Goal: Entertainment & Leisure: Consume media (video, audio)

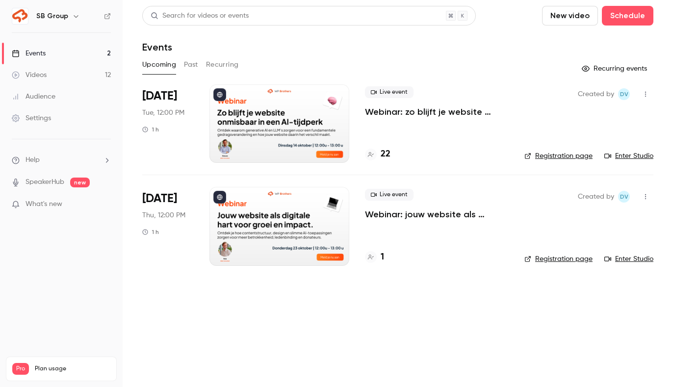
click at [87, 73] on link "Videos 12" at bounding box center [61, 75] width 123 height 22
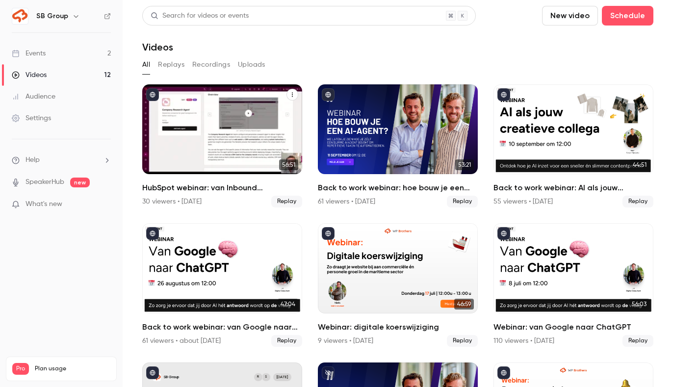
click at [237, 150] on div "HubSpot webinar: van Inbound San Francisco naar jouw CRM" at bounding box center [222, 129] width 160 height 90
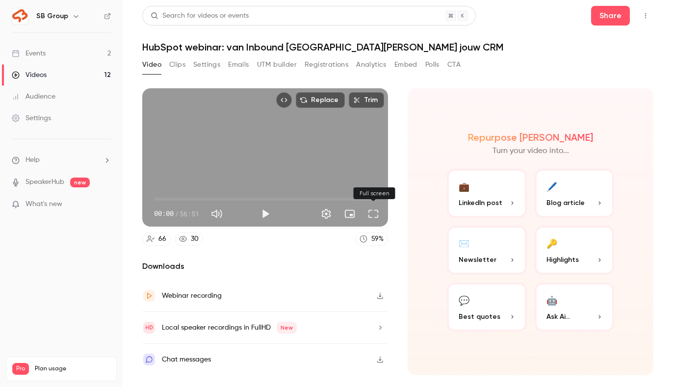
click at [373, 215] on button "Full screen" at bounding box center [374, 214] width 20 height 20
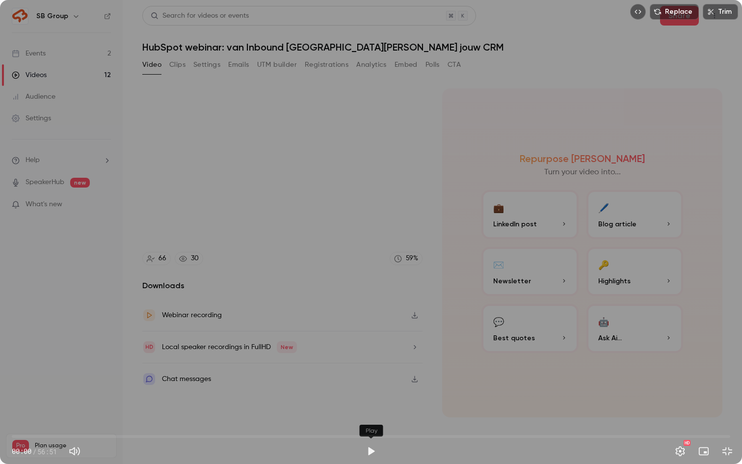
click at [371, 387] on button "Play" at bounding box center [371, 451] width 20 height 20
click at [269, 387] on span "20:21" at bounding box center [371, 436] width 719 height 16
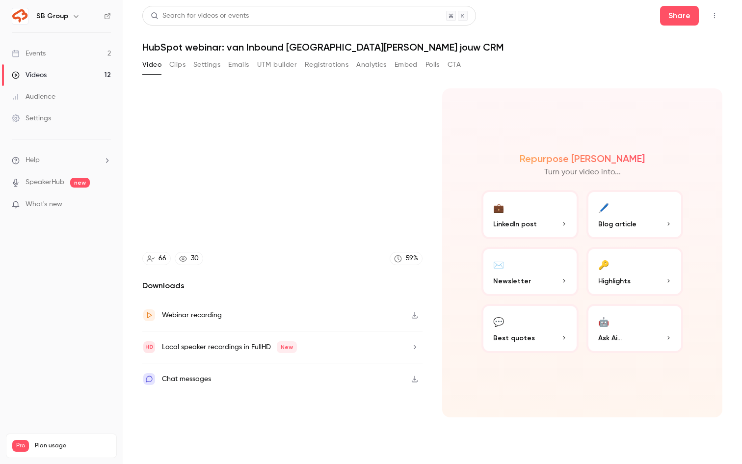
type input "******"
